Goal: Check status: Check status

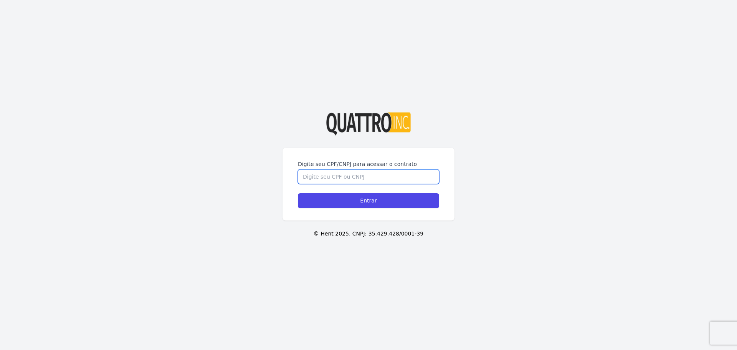
click at [374, 183] on input "Digite seu CPF/CNPJ para acessar o contrato" at bounding box center [368, 176] width 141 height 15
type input "43864356890"
click at [298, 193] on input "Entrar" at bounding box center [368, 200] width 141 height 15
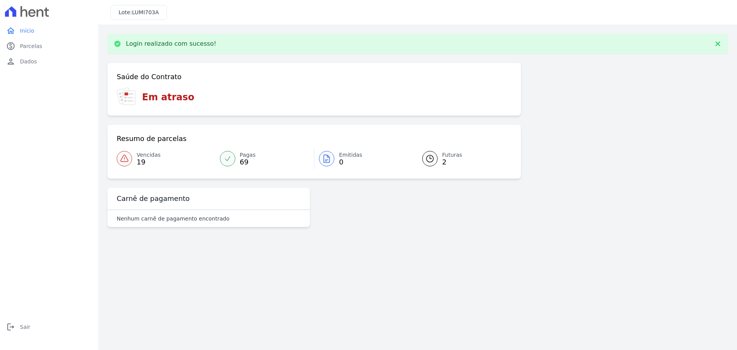
click at [149, 157] on span "Vencidas" at bounding box center [149, 155] width 24 height 8
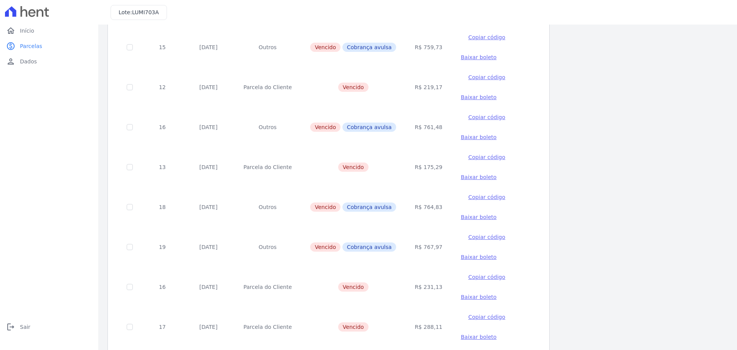
scroll to position [471, 0]
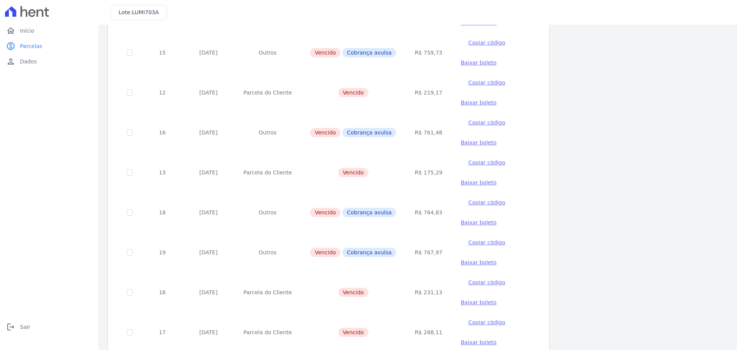
click at [362, 213] on span "Cobrança avulsa" at bounding box center [369, 212] width 54 height 9
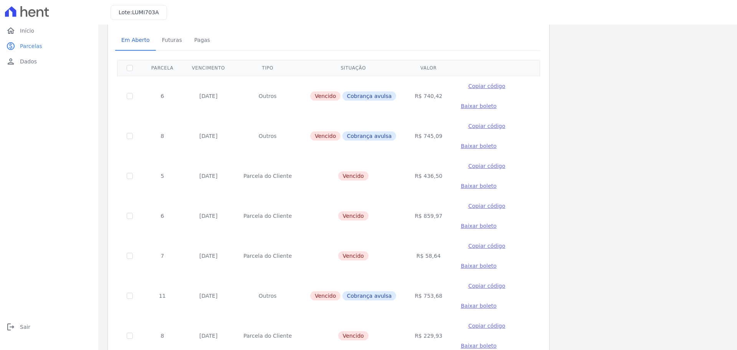
scroll to position [0, 0]
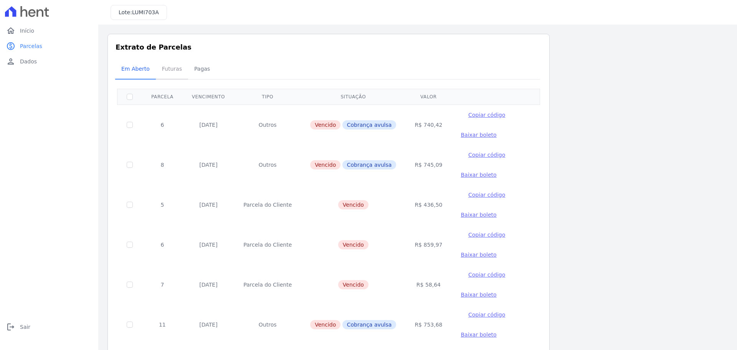
click at [162, 74] on span "Futuras" at bounding box center [171, 68] width 29 height 15
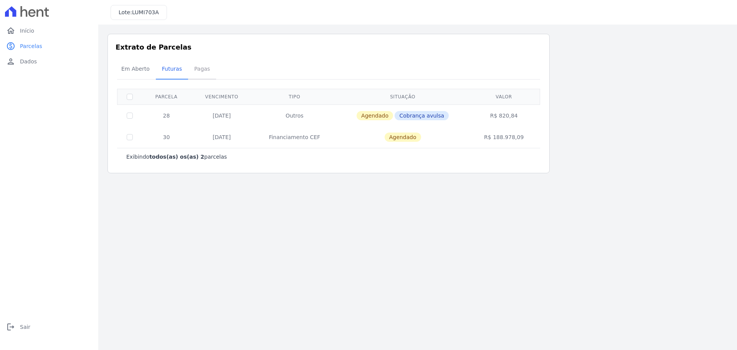
click at [191, 73] on span "Pagas" at bounding box center [202, 68] width 25 height 15
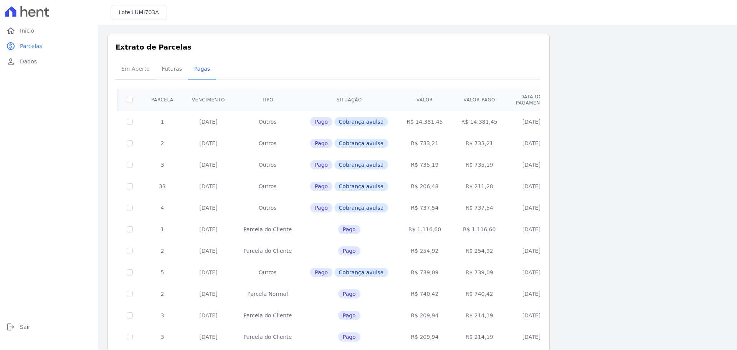
click at [137, 70] on span "Em Aberto" at bounding box center [136, 68] width 38 height 15
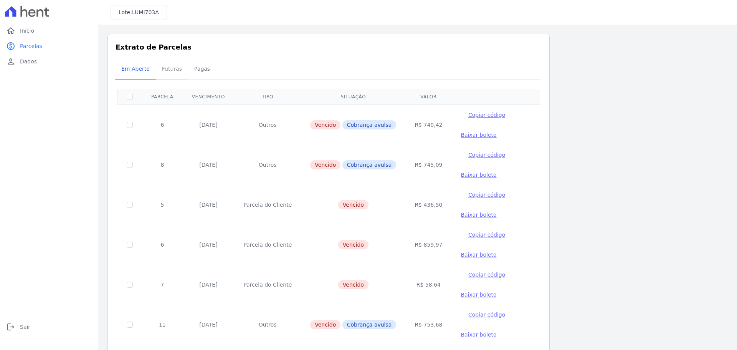
click at [168, 68] on span "Futuras" at bounding box center [171, 68] width 29 height 15
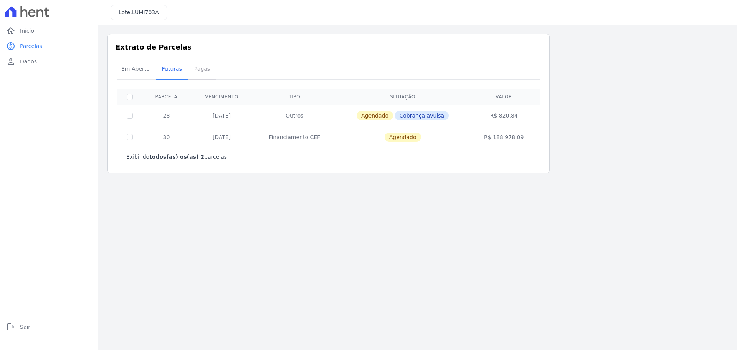
click at [201, 70] on span "Pagas" at bounding box center [202, 68] width 25 height 15
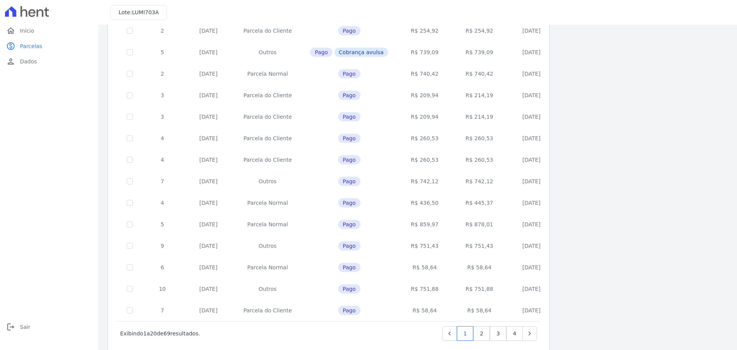
scroll to position [236, 0]
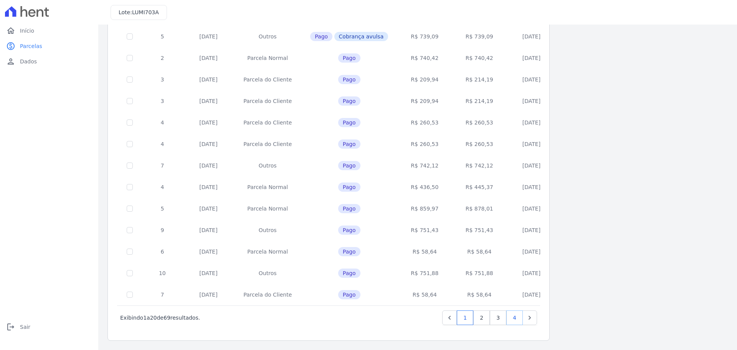
click at [515, 320] on link "4" at bounding box center [514, 317] width 16 height 15
